Goal: Task Accomplishment & Management: Manage account settings

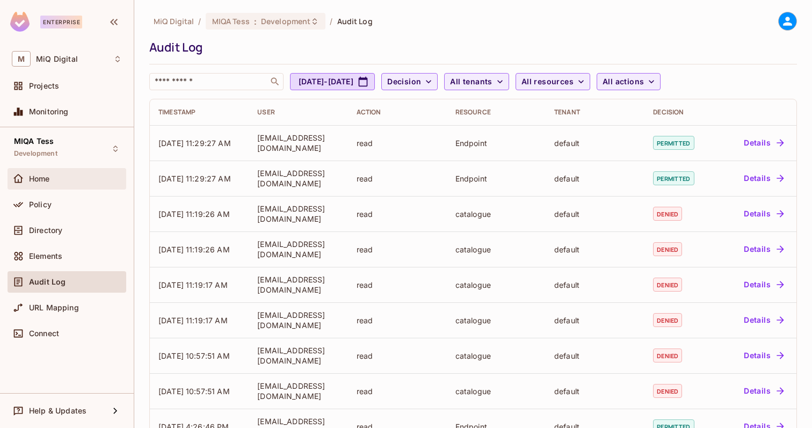
click at [57, 176] on div "Home" at bounding box center [75, 179] width 93 height 9
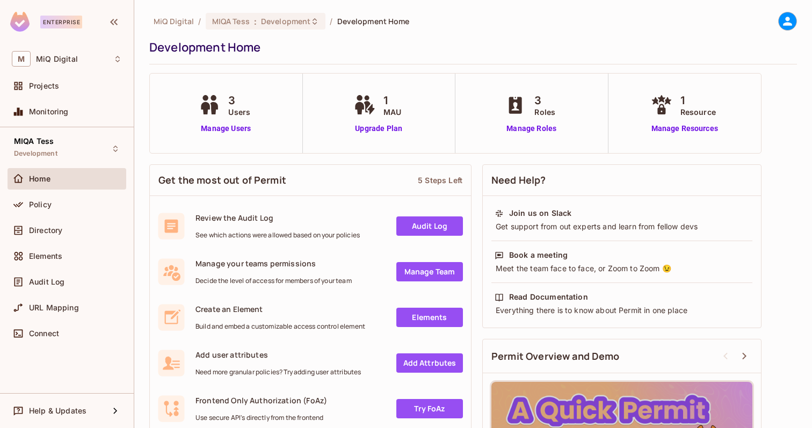
click at [225, 136] on div "3 Users Manage Users" at bounding box center [226, 114] width 153 height 80
click at [234, 125] on link "Manage Users" at bounding box center [226, 128] width 60 height 11
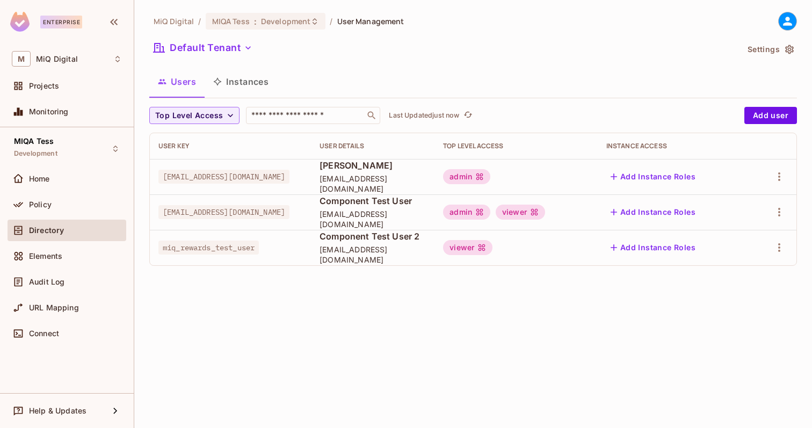
click at [359, 257] on span "[EMAIL_ADDRESS][DOMAIN_NAME]" at bounding box center [373, 254] width 106 height 20
drag, startPoint x: 358, startPoint y: 256, endPoint x: 516, endPoint y: 256, distance: 158.0
click at [426, 256] on span "[EMAIL_ADDRESS][DOMAIN_NAME]" at bounding box center [373, 254] width 106 height 20
copy span "[EMAIL_ADDRESS][DOMAIN_NAME]"
click at [784, 246] on icon "button" at bounding box center [779, 247] width 13 height 13
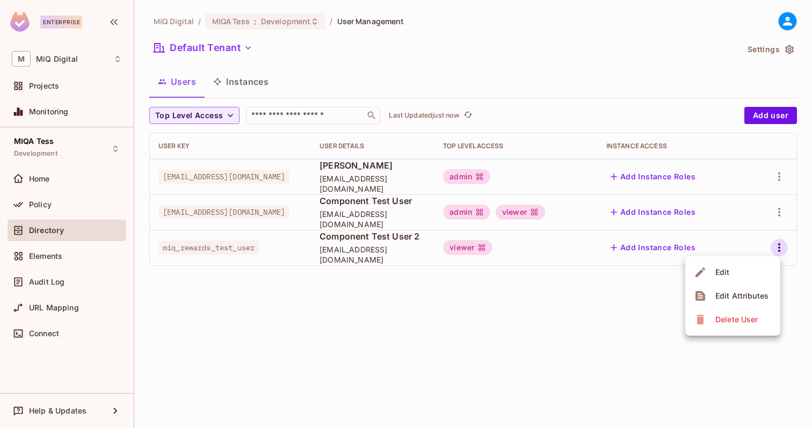
click at [744, 268] on li "Edit" at bounding box center [733, 273] width 95 height 24
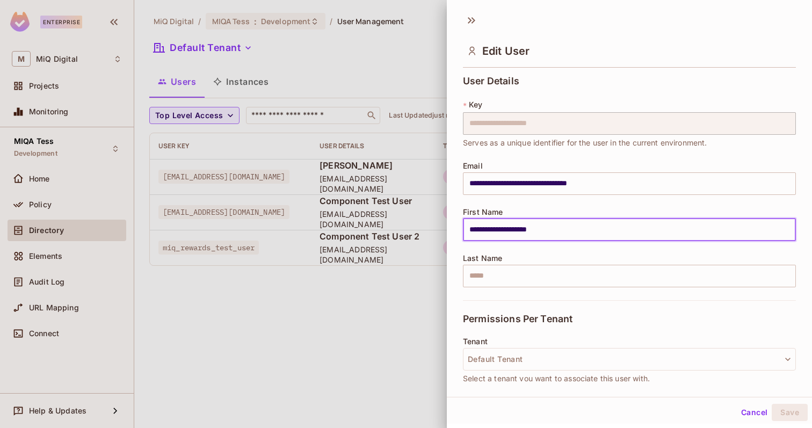
drag, startPoint x: 470, startPoint y: 231, endPoint x: 607, endPoint y: 231, distance: 137.0
click at [607, 231] on input "**********" at bounding box center [629, 230] width 333 height 23
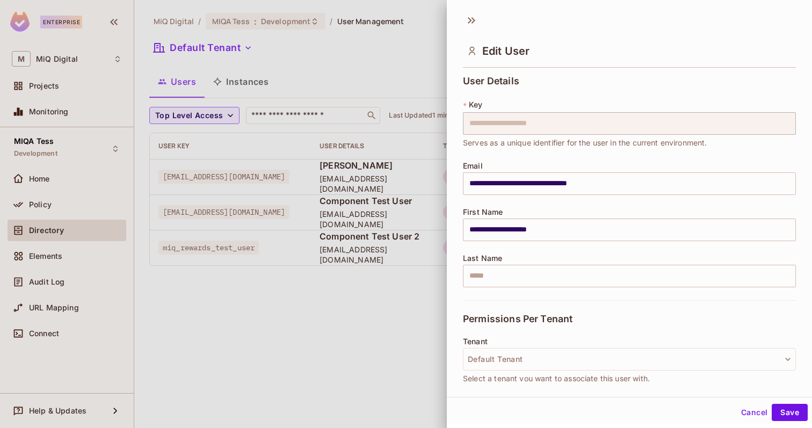
click at [357, 73] on div at bounding box center [406, 214] width 812 height 428
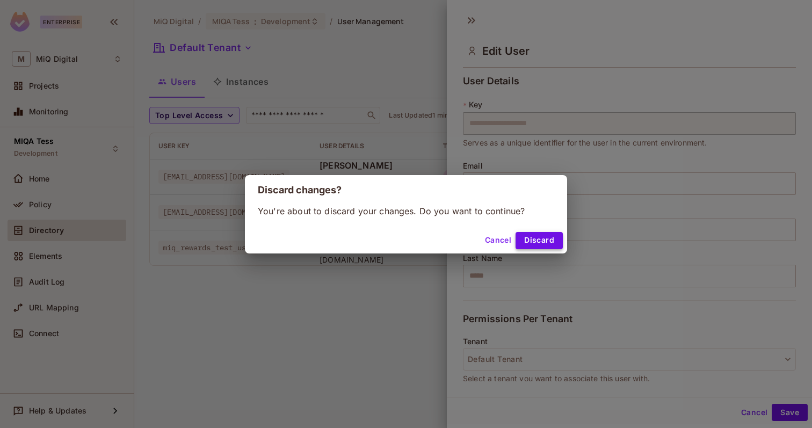
click at [548, 243] on button "Discard" at bounding box center [539, 240] width 47 height 17
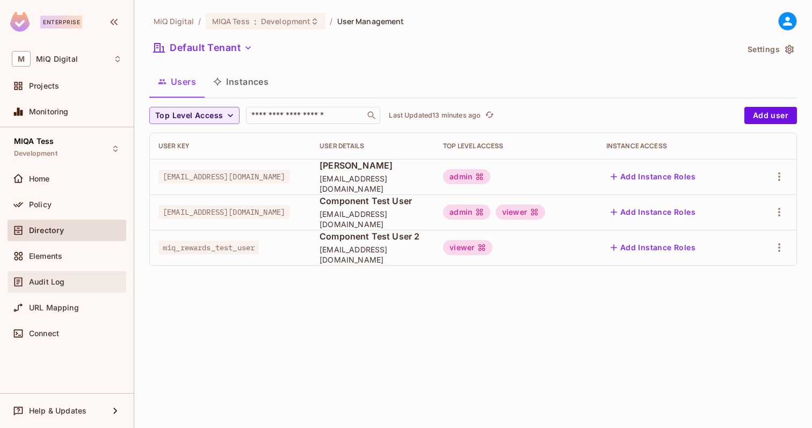
click at [78, 278] on div "Audit Log" at bounding box center [75, 282] width 93 height 9
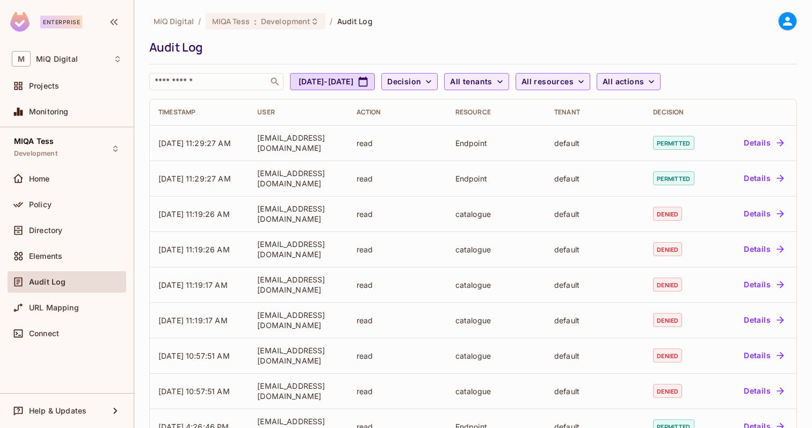
click at [271, 116] on div "User" at bounding box center [298, 112] width 82 height 9
click at [492, 83] on span "All tenants" at bounding box center [471, 81] width 42 height 13
click at [601, 83] on div at bounding box center [406, 214] width 812 height 428
click at [574, 80] on span "All resources" at bounding box center [548, 81] width 52 height 13
click at [621, 61] on div at bounding box center [406, 214] width 812 height 428
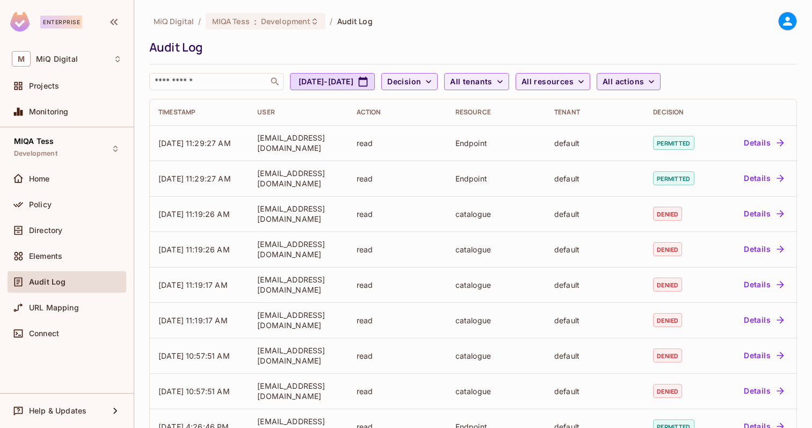
click at [644, 80] on span "All actions" at bounding box center [623, 81] width 41 height 13
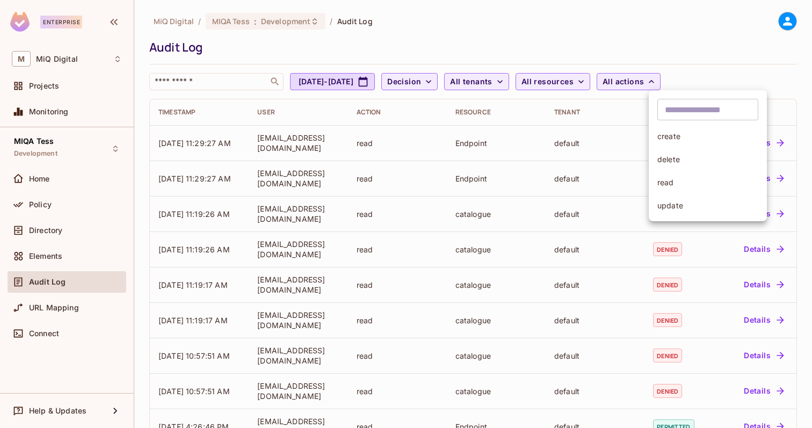
click at [628, 44] on div at bounding box center [406, 214] width 812 height 428
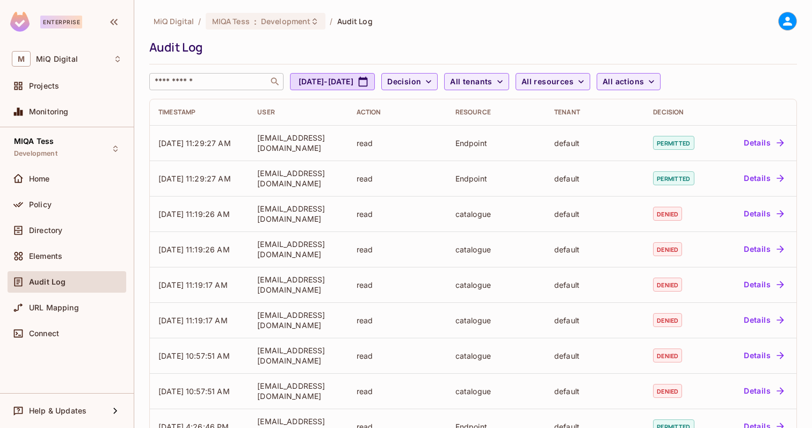
click at [174, 79] on input "text" at bounding box center [209, 81] width 113 height 11
type input "****"
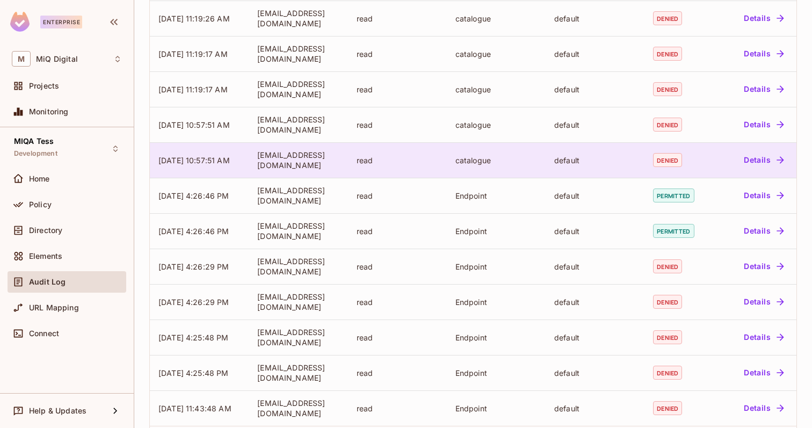
scroll to position [280, 0]
